Goal: Information Seeking & Learning: Find specific fact

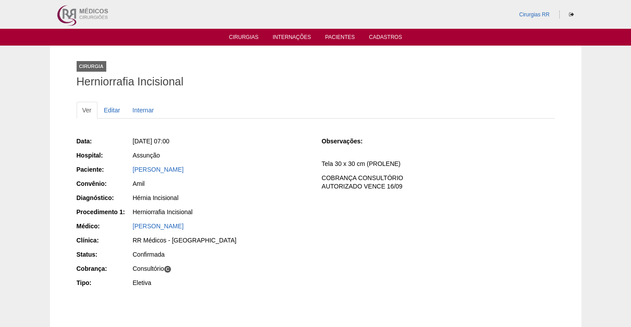
drag, startPoint x: 192, startPoint y: 162, endPoint x: 195, endPoint y: 171, distance: 10.0
click at [193, 162] on div "Data: Ter, 12/08/2025 - 07:00 Hospital: Assunção Paciente: Alexandre Garutti Co…" at bounding box center [193, 213] width 233 height 159
click at [199, 168] on div "Alexandre Garutti" at bounding box center [221, 169] width 177 height 9
drag, startPoint x: 194, startPoint y: 170, endPoint x: 114, endPoint y: 168, distance: 80.1
click at [114, 168] on div "Paciente: Alexandre Garutti" at bounding box center [193, 170] width 233 height 11
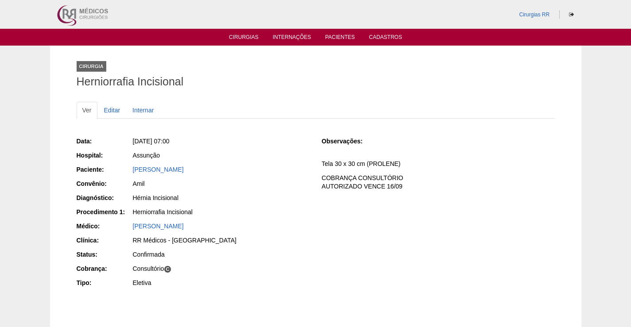
copy div "Paciente: Alexandre Garutti"
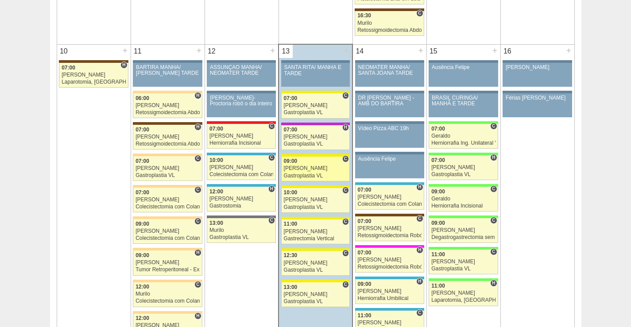
scroll to position [1062, 0]
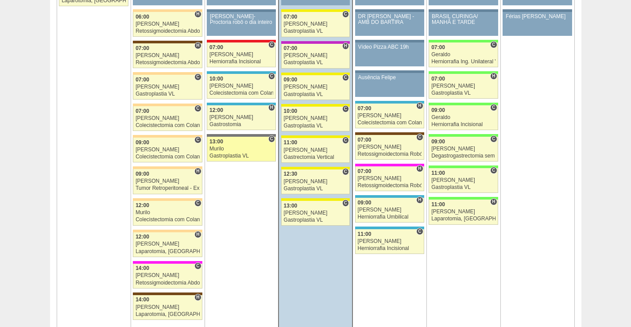
click at [252, 145] on link "87899 Murilo C 13:00 Murilo Gastroplastia VL Hospital Vitória RR Médicos - São …" at bounding box center [241, 149] width 69 height 25
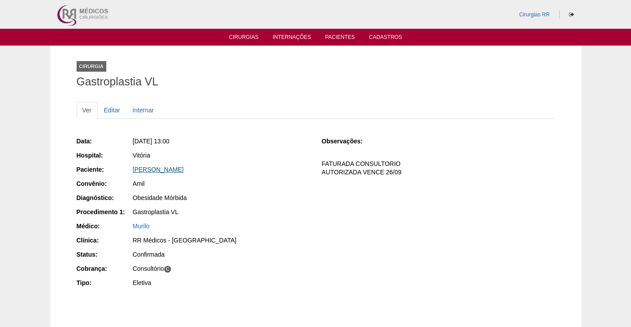
click at [172, 170] on link "[PERSON_NAME]" at bounding box center [158, 169] width 51 height 7
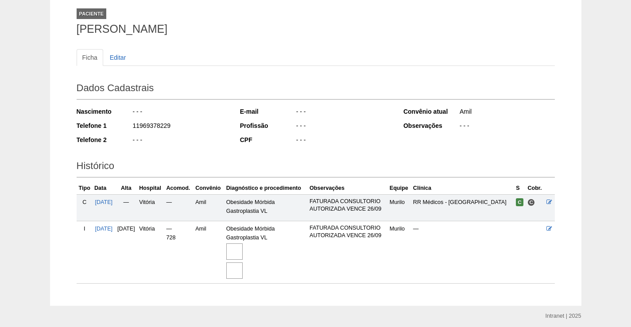
scroll to position [85, 0]
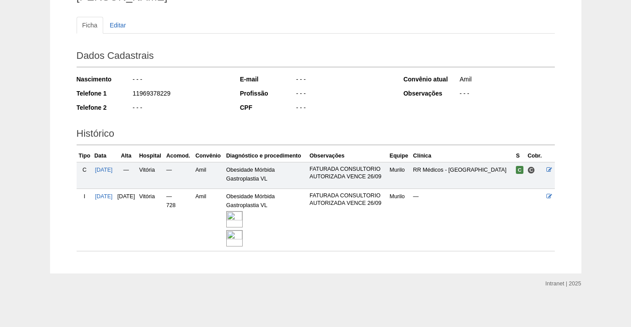
click at [241, 216] on img at bounding box center [234, 219] width 16 height 16
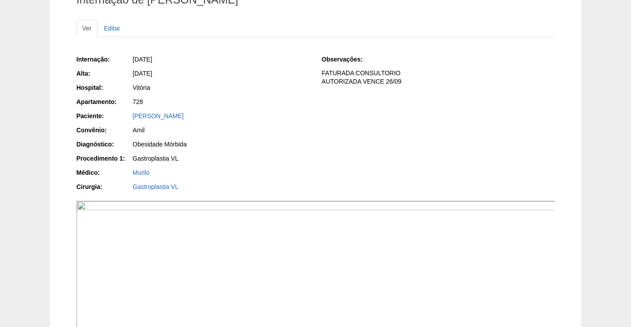
scroll to position [265, 0]
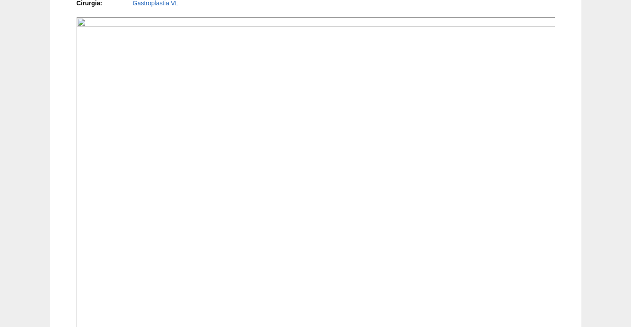
click at [439, 235] on img at bounding box center [316, 196] width 479 height 359
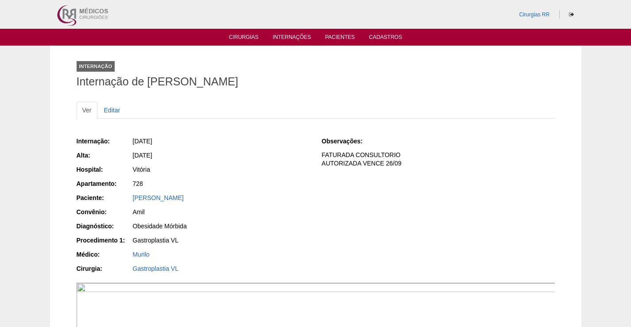
scroll to position [265, 0]
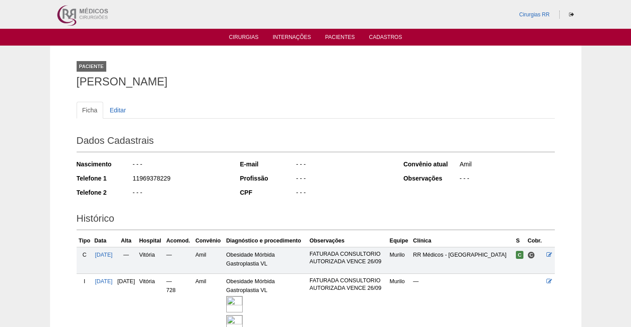
scroll to position [85, 0]
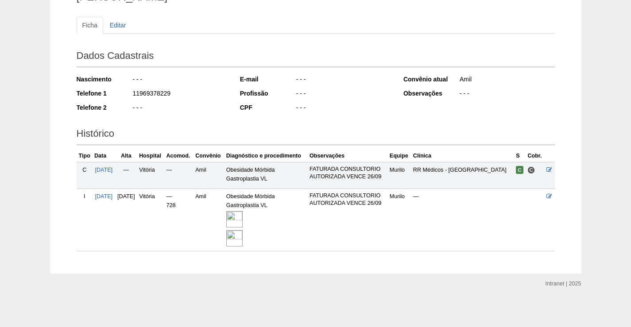
click at [242, 235] on img at bounding box center [234, 238] width 16 height 16
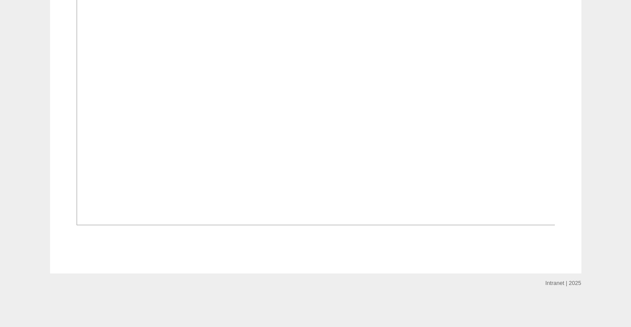
scroll to position [929, 0]
drag, startPoint x: 427, startPoint y: 172, endPoint x: 478, endPoint y: 169, distance: 51.4
click at [427, 171] on img at bounding box center [316, 45] width 479 height 359
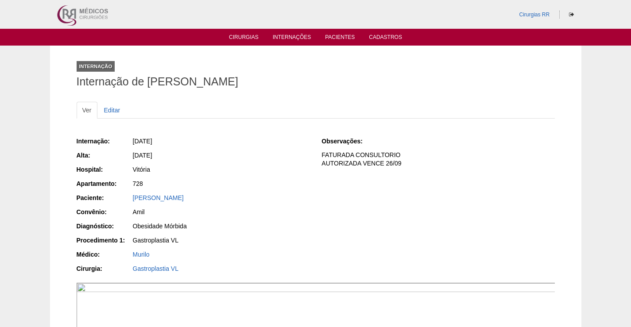
scroll to position [929, 0]
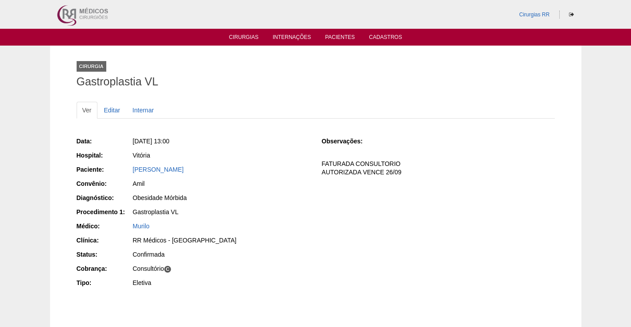
drag, startPoint x: 248, startPoint y: 171, endPoint x: 138, endPoint y: 177, distance: 110.4
click at [138, 177] on div "Data: Ter, 12/08/2025 - 13:00 Hospital: Vitória Paciente: Tatiana Alencar Pinhe…" at bounding box center [193, 213] width 233 height 159
drag, startPoint x: 242, startPoint y: 144, endPoint x: 254, endPoint y: 173, distance: 31.6
click at [242, 145] on div "Ter, 12/08/2025 - 13:00" at bounding box center [221, 141] width 177 height 9
drag, startPoint x: 239, startPoint y: 169, endPoint x: 127, endPoint y: 172, distance: 111.5
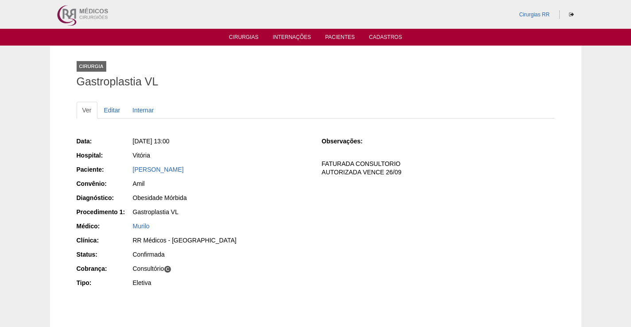
click at [127, 172] on div "Paciente: Tatiana Alencar Pinheiro Lanza Silva" at bounding box center [193, 170] width 233 height 11
click at [235, 158] on div "Vitória" at bounding box center [221, 155] width 177 height 9
drag, startPoint x: 254, startPoint y: 167, endPoint x: 99, endPoint y: 176, distance: 155.6
click at [99, 176] on div "Data: Ter, 12/08/2025 - 13:00 Hospital: Vitória Paciente: Tatiana Alencar Pinhe…" at bounding box center [193, 213] width 233 height 159
click at [255, 155] on div "Vitória" at bounding box center [221, 155] width 177 height 9
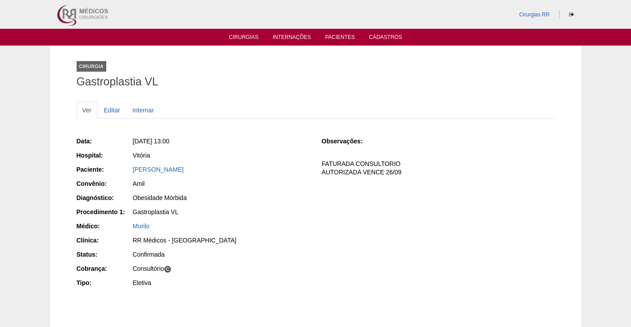
drag, startPoint x: 241, startPoint y: 173, endPoint x: 117, endPoint y: 173, distance: 123.9
click at [117, 173] on div "Paciente: Tatiana Alencar Pinheiro Lanza Silva" at bounding box center [193, 170] width 233 height 11
copy div "Paciente: Tatiana Alencar Pinheiro Lanza Silva"
